Goal: Check status: Check status

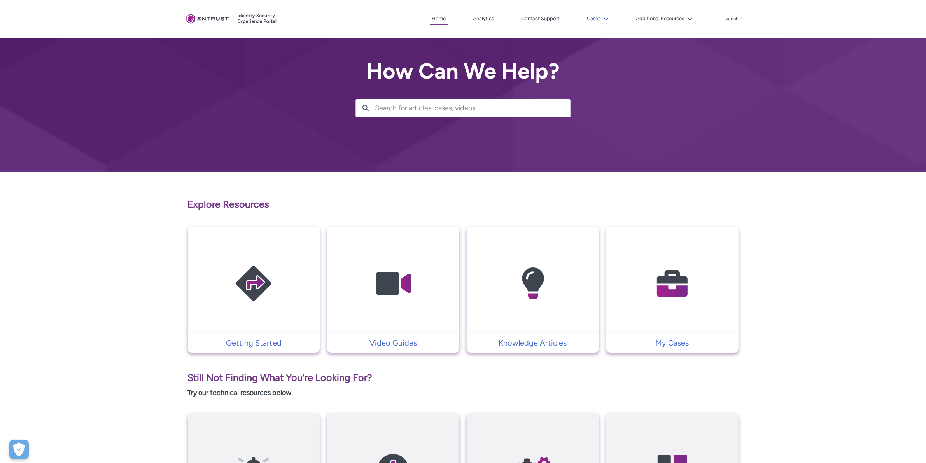
click at [592, 19] on button "Cases" at bounding box center [599, 19] width 26 height 12
click at [602, 36] on link "My Open Cases" at bounding box center [620, 36] width 68 height 16
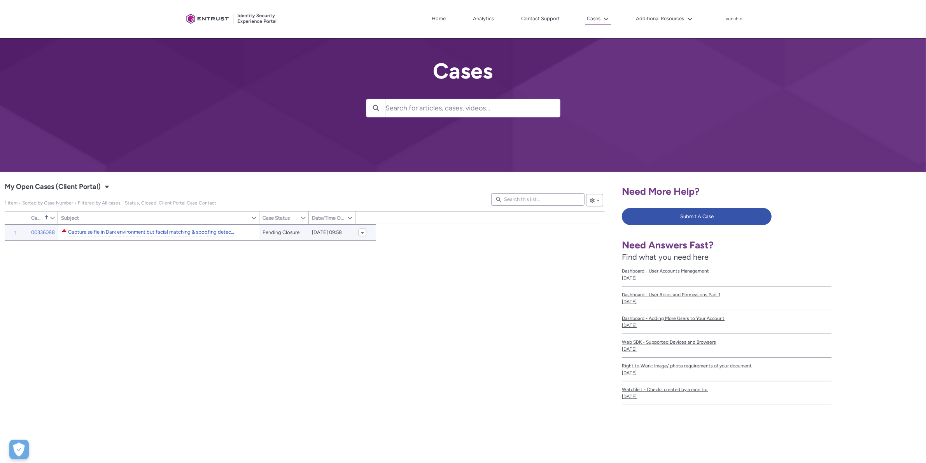
click at [130, 235] on link "Capture selfie in Dark environment but facial matching & spoofing detecting sco…" at bounding box center [151, 232] width 167 height 8
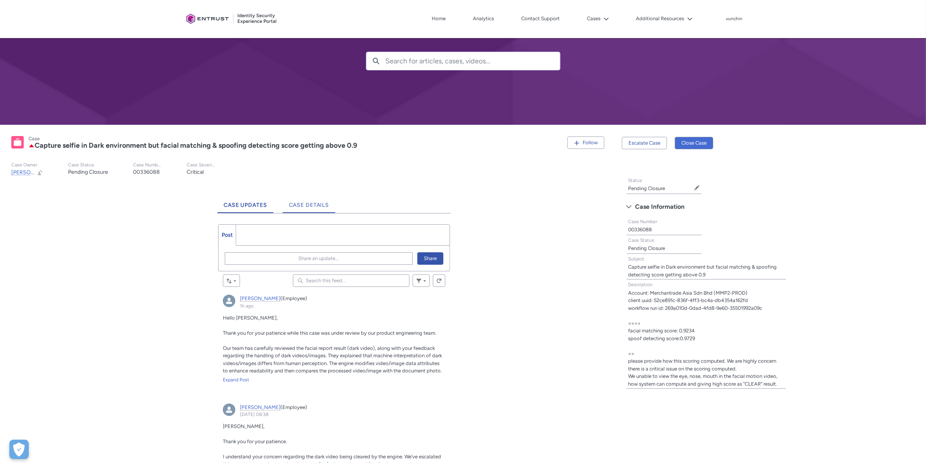
scroll to position [97, 0]
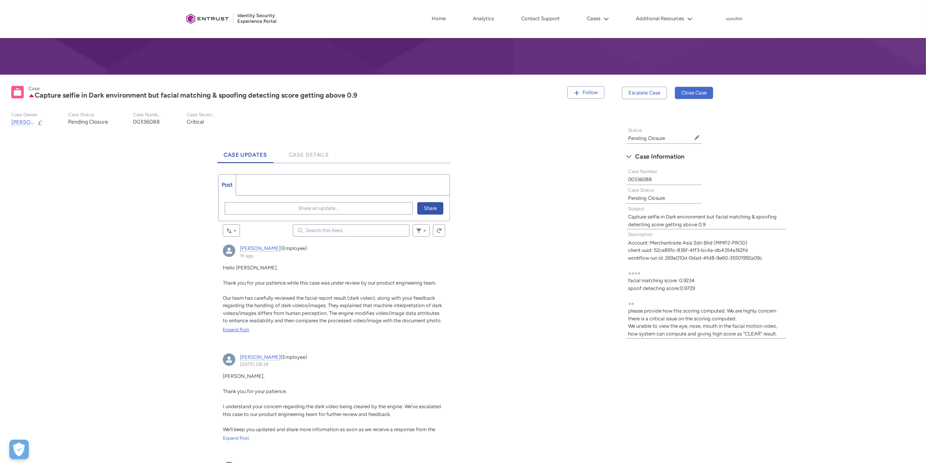
click at [240, 328] on div "Expand Post" at bounding box center [334, 329] width 223 height 7
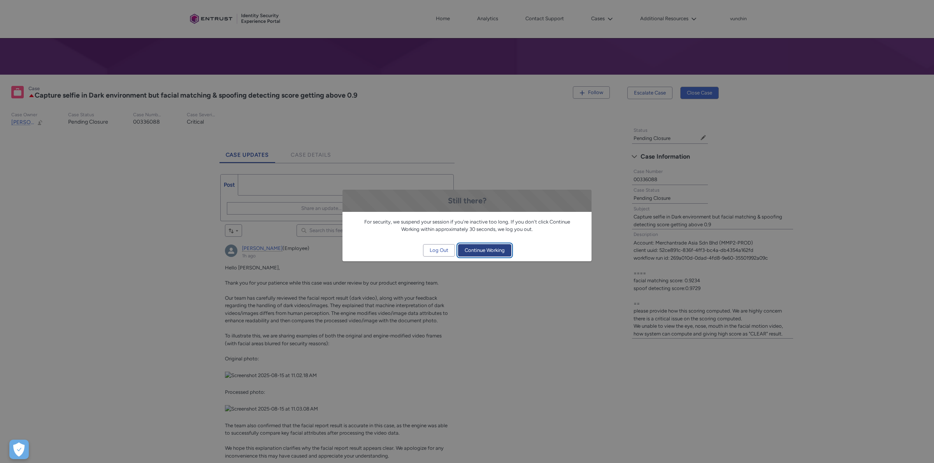
click at [496, 246] on span "Continue Working" at bounding box center [485, 251] width 40 height 12
